Goal: Navigation & Orientation: Find specific page/section

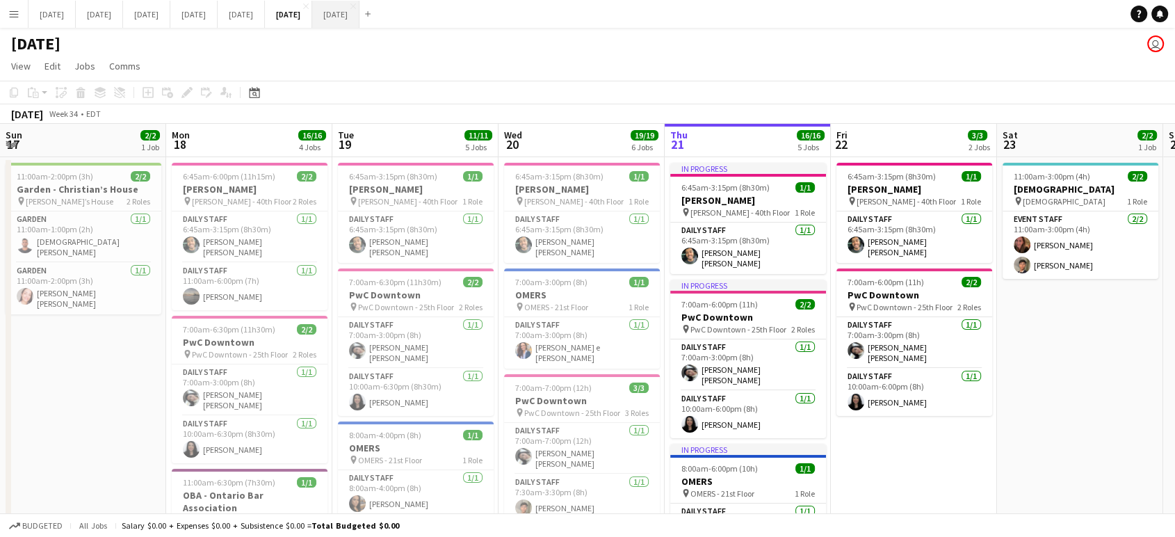
scroll to position [0, 332]
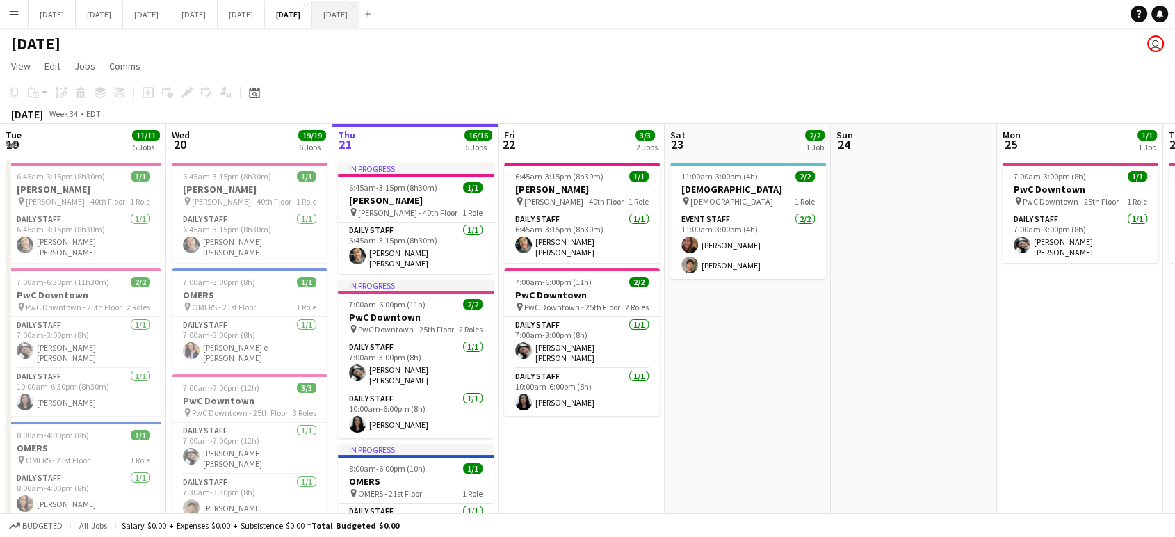
click at [359, 12] on button "[DATE] Close" at bounding box center [335, 14] width 47 height 27
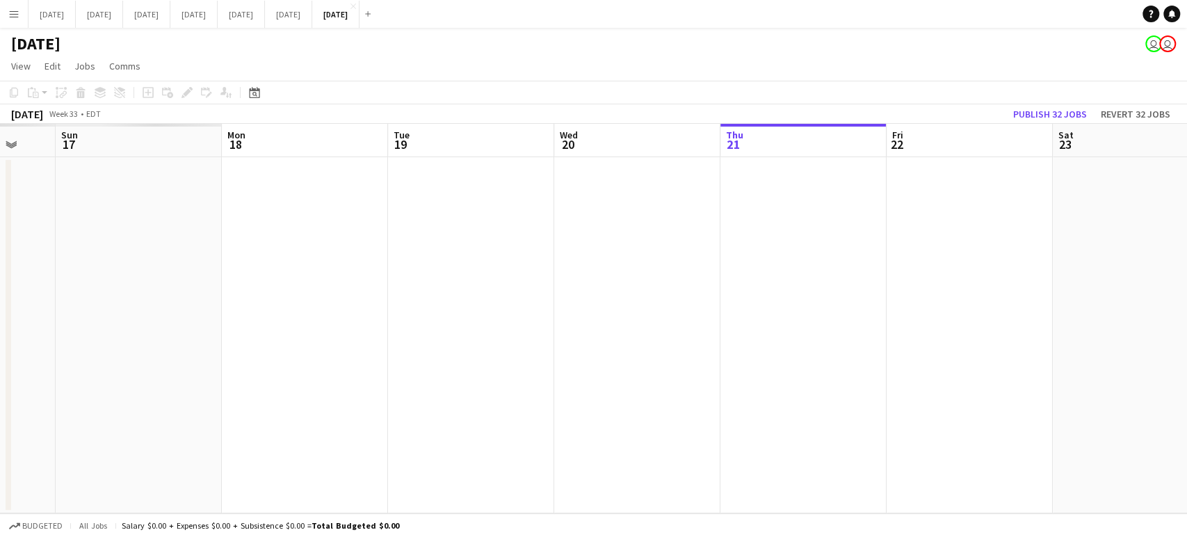
scroll to position [0, 359]
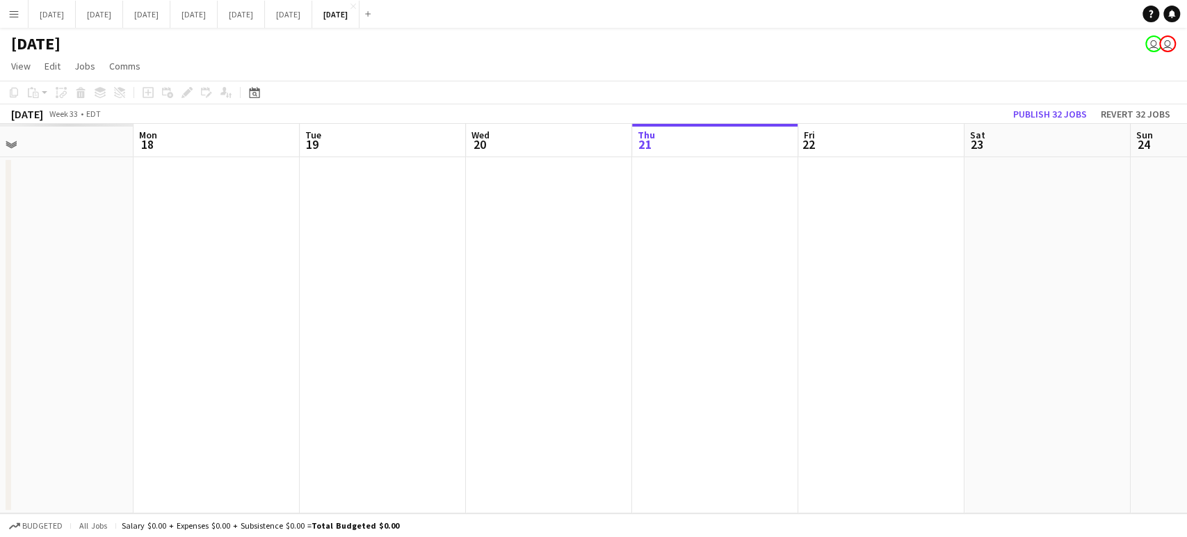
drag, startPoint x: 179, startPoint y: 249, endPoint x: 785, endPoint y: 310, distance: 609.4
click at [816, 314] on app-calendar-viewport "Fri 15 Sat 16 Sun 17 Mon 18 Tue 19 Wed 20 Thu 21 Fri 22 Sat 23 Sun 24 Mon 25 Tu…" at bounding box center [593, 318] width 1187 height 389
drag, startPoint x: 219, startPoint y: 258, endPoint x: 1185, endPoint y: 338, distance: 969.7
click at [1174, 338] on app-calendar-viewport "Fri 8 Sat 9 Sun 10 Mon 11 Tue 12 Wed 13 Thu 14 Fri 15 Sat 16 Sun 17 Mon 18 Tue …" at bounding box center [593, 318] width 1187 height 389
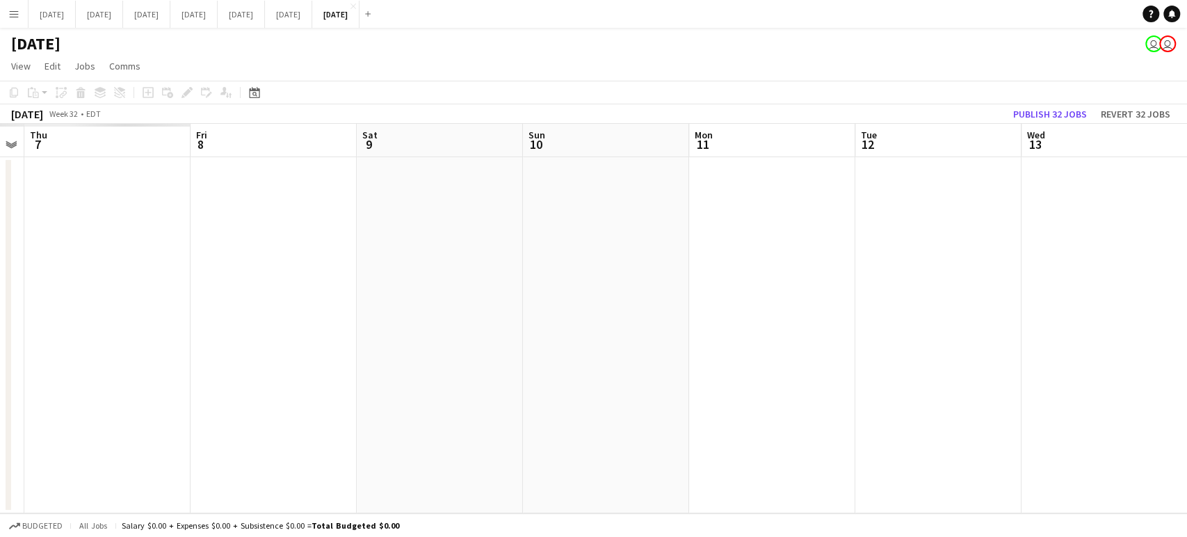
drag, startPoint x: 568, startPoint y: 311, endPoint x: 1185, endPoint y: 315, distance: 617.4
click at [1174, 315] on app-calendar-viewport "Mon 4 Tue 5 Wed 6 Thu 7 Fri 8 Sat 9 Sun 10 Mon 11 Tue 12 Wed 13 Thu 14 Fri 15 S…" at bounding box center [593, 318] width 1187 height 389
drag, startPoint x: 956, startPoint y: 286, endPoint x: 882, endPoint y: 277, distance: 74.9
click at [1113, 288] on app-calendar-viewport "Wed 30 Thu 31 Fri 1 Sat 2 Sun 3 Mon 4 Tue 5 Wed 6 Thu 7 Fri 8 Sat 9 Sun 10 Mon …" at bounding box center [593, 318] width 1187 height 389
drag, startPoint x: 805, startPoint y: 267, endPoint x: 986, endPoint y: 266, distance: 180.8
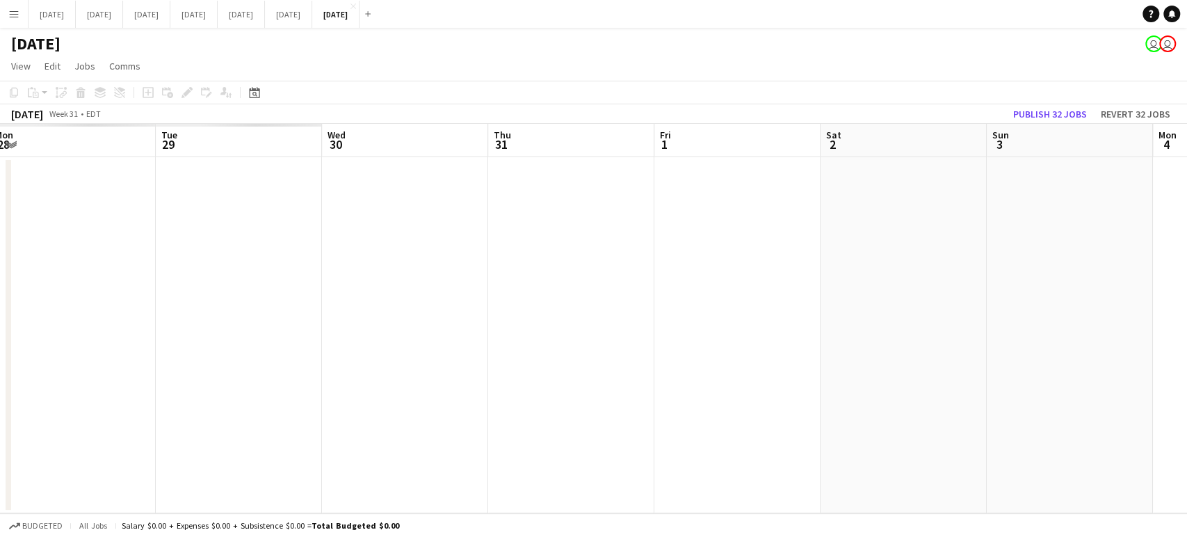
click at [1016, 266] on app-calendar-viewport "Sat 26 Sun 27 Mon 28 Tue 29 Wed 30 Thu 31 Fri 1 Sat 2 Sun 3 Mon 4 Tue 5 Wed 6 T…" at bounding box center [593, 318] width 1187 height 389
drag, startPoint x: 890, startPoint y: 290, endPoint x: 143, endPoint y: 291, distance: 747.4
click at [143, 291] on app-calendar-viewport "Tue 29 Wed 30 Thu 31 Fri 1 Sat 2 Sun 3 Mon 4 Tue 5 Wed 6 Thu 7 Fri 8 Sat 9 Sun …" at bounding box center [593, 318] width 1187 height 389
drag, startPoint x: 668, startPoint y: 322, endPoint x: 0, endPoint y: 325, distance: 668.2
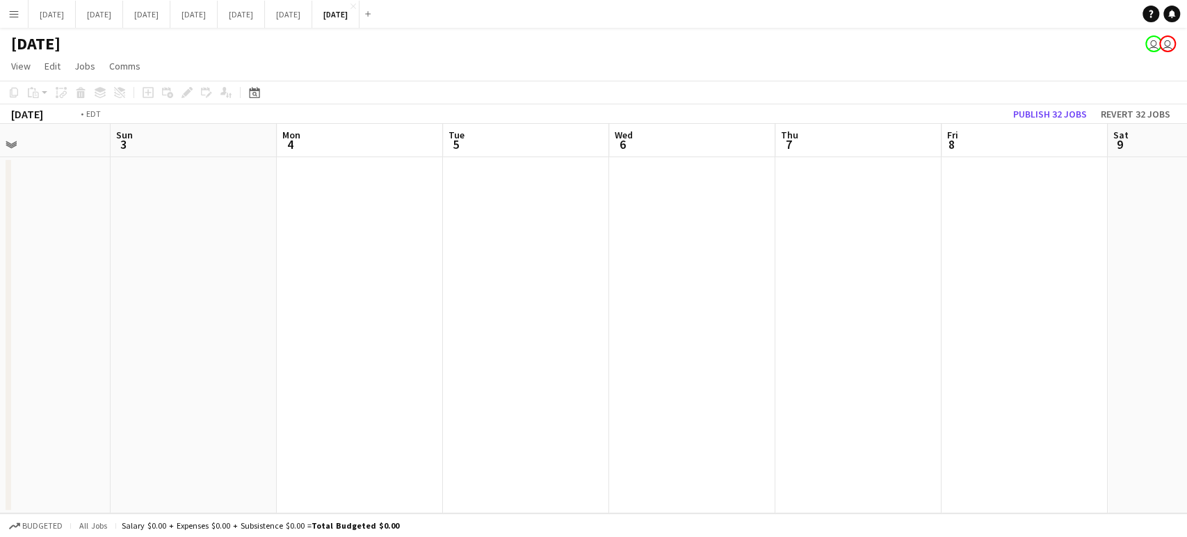
click at [0, 325] on app-calendar-viewport "Thu 31 Fri 1 Sat 2 Sun 3 Mon 4 Tue 5 Wed 6 Thu 7 Fri 8 Sat 9 Sun 10 Mon 11 Tue …" at bounding box center [593, 318] width 1187 height 389
drag, startPoint x: 1053, startPoint y: 302, endPoint x: 0, endPoint y: 307, distance: 1053.3
click at [0, 307] on app-calendar-viewport "Thu 7 Fri 8 Sat 9 Sun 10 Mon 11 Tue 12 Wed 13 Thu 14 Fri 15 Sat 16 Sun 17 Mon 1…" at bounding box center [593, 318] width 1187 height 389
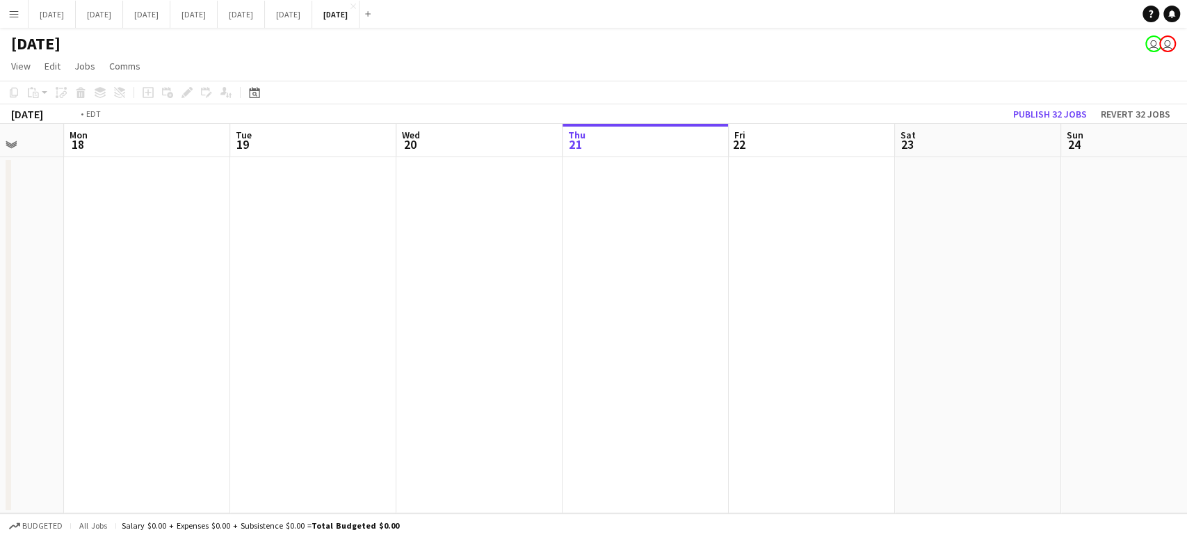
drag, startPoint x: 584, startPoint y: 294, endPoint x: 111, endPoint y: 290, distance: 473.5
click at [54, 296] on app-calendar-viewport "Thu 14 Fri 15 Sat 16 Sun 17 Mon 18 Tue 19 Wed 20 Thu 21 Fri 22 Sat 23 Sun 24 Mo…" at bounding box center [593, 318] width 1187 height 389
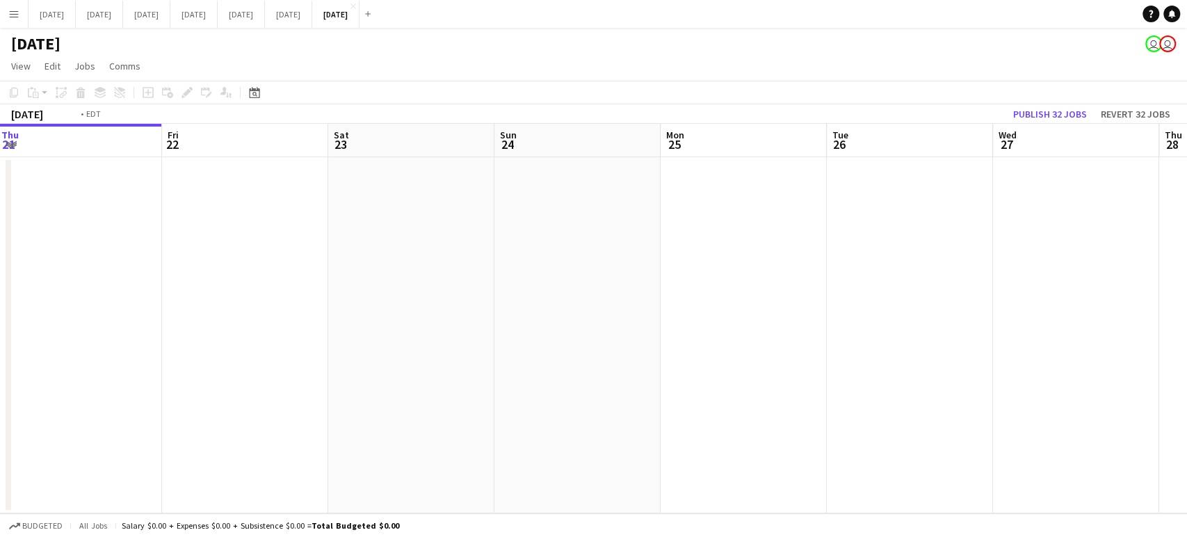
drag, startPoint x: 996, startPoint y: 282, endPoint x: 51, endPoint y: 285, distance: 944.2
click at [1, 296] on app-calendar-viewport "Mon 18 Tue 19 Wed 20 Thu 21 Fri 22 Sat 23 Sun 24 Mon 25 Tue 26 Wed 27 Thu 28 Fr…" at bounding box center [593, 318] width 1187 height 389
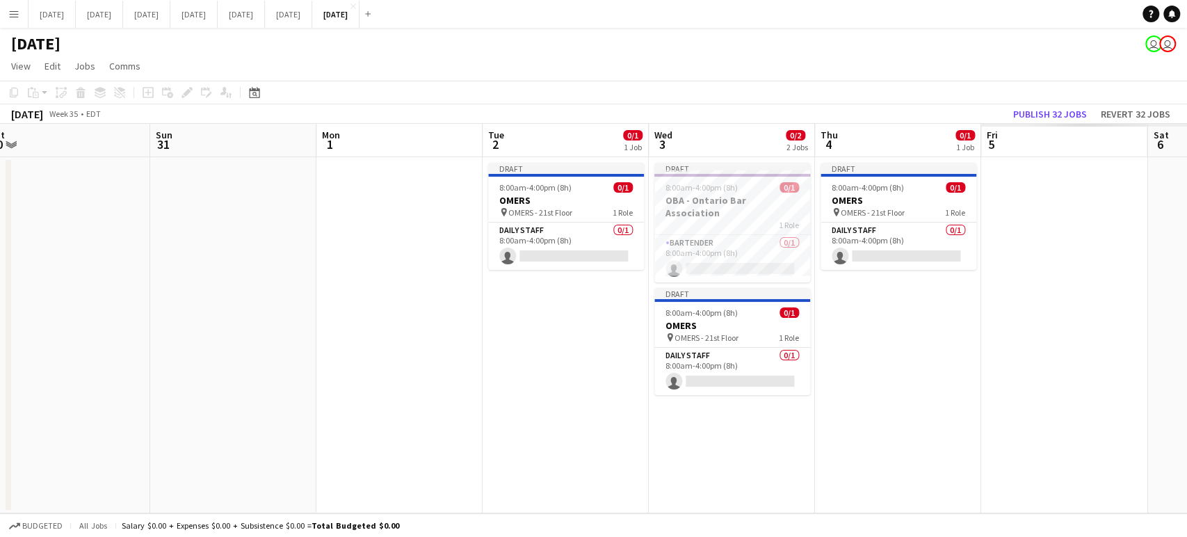
drag, startPoint x: 464, startPoint y: 277, endPoint x: 113, endPoint y: 282, distance: 351.2
click at [111, 283] on app-calendar-viewport "Tue 26 Wed 27 Thu 28 Fri 29 Sat 30 Sun 31 Mon 1 Tue 2 0/1 1 Job Wed 3 0/2 2 Job…" at bounding box center [593, 318] width 1187 height 389
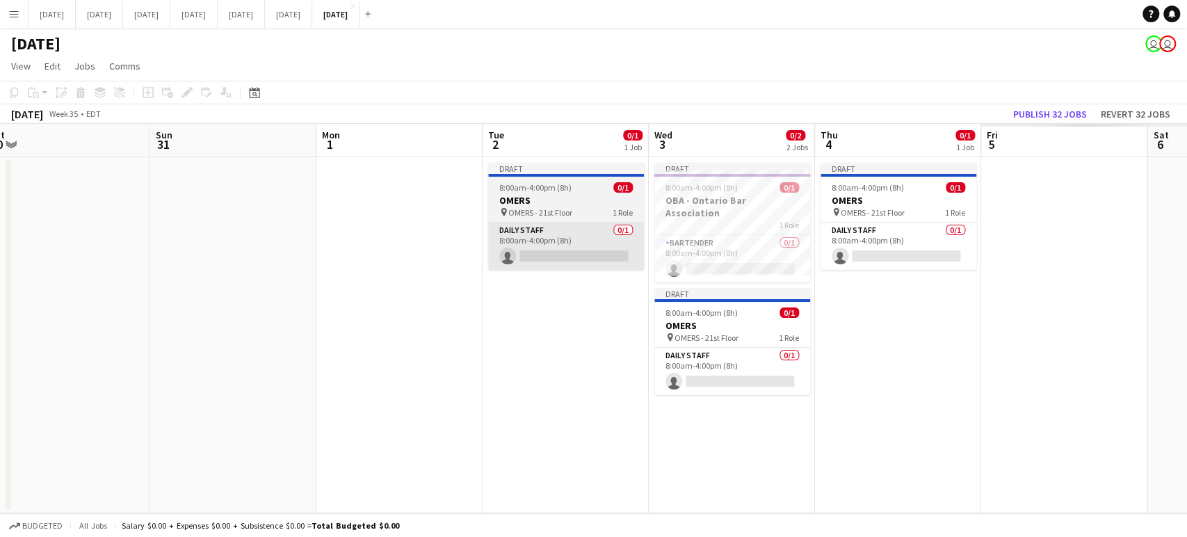
scroll to position [0, 678]
